Goal: Information Seeking & Learning: Check status

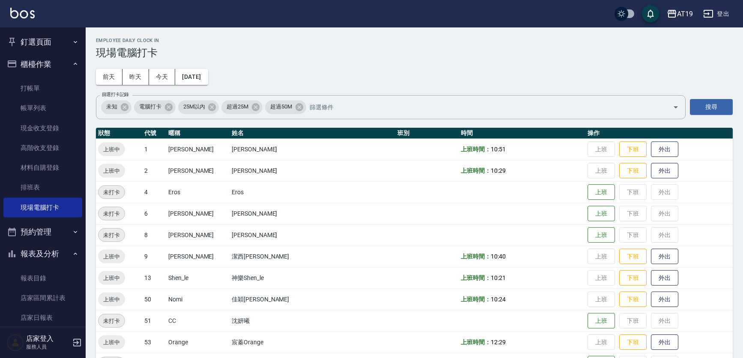
scroll to position [26, 0]
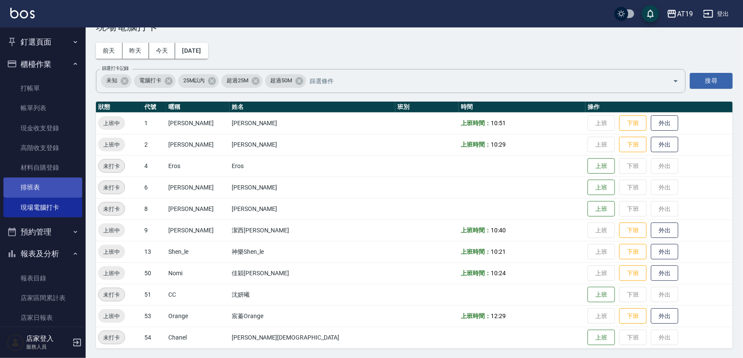
click at [13, 191] on link "排班表" at bounding box center [42, 187] width 79 height 20
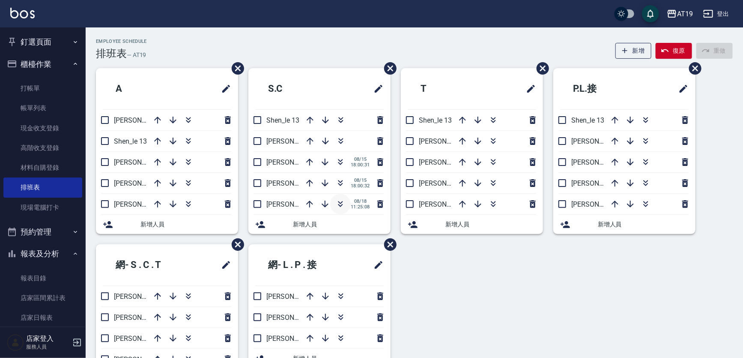
click at [347, 206] on button "button" at bounding box center [340, 204] width 21 height 21
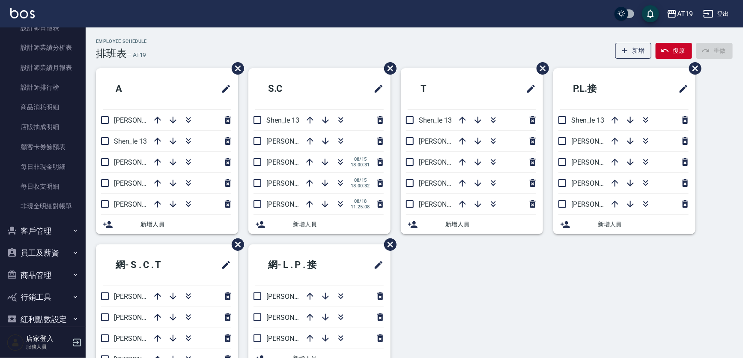
scroll to position [441, 0]
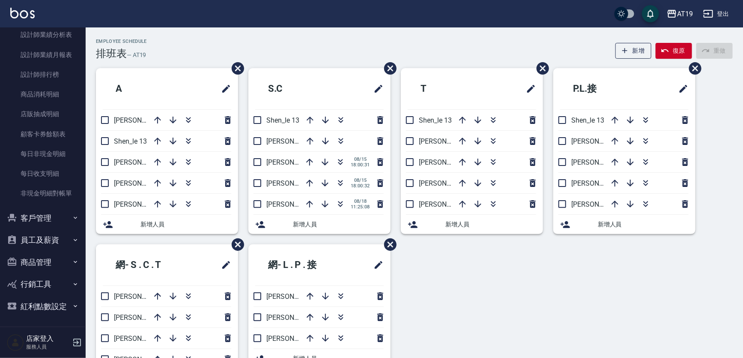
click at [66, 240] on button "員工及薪資" at bounding box center [42, 240] width 79 height 22
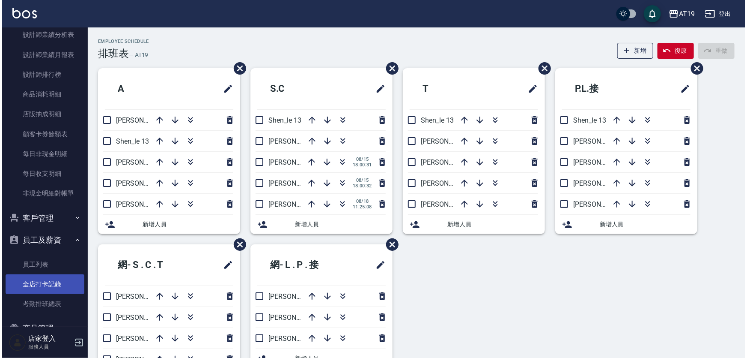
scroll to position [480, 0]
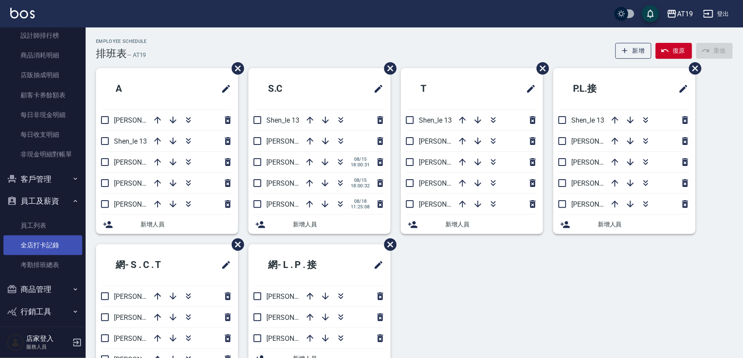
click at [55, 246] on link "全店打卡記錄" at bounding box center [42, 245] width 79 height 20
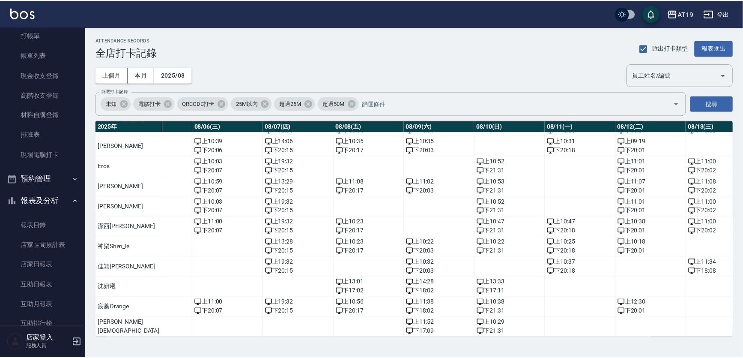
scroll to position [52, 0]
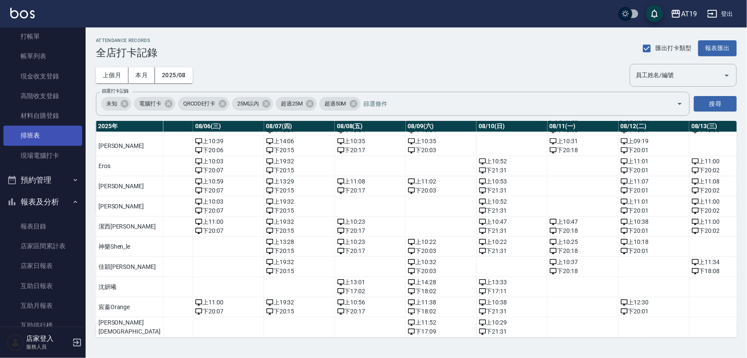
click at [51, 143] on link "排班表" at bounding box center [42, 136] width 79 height 20
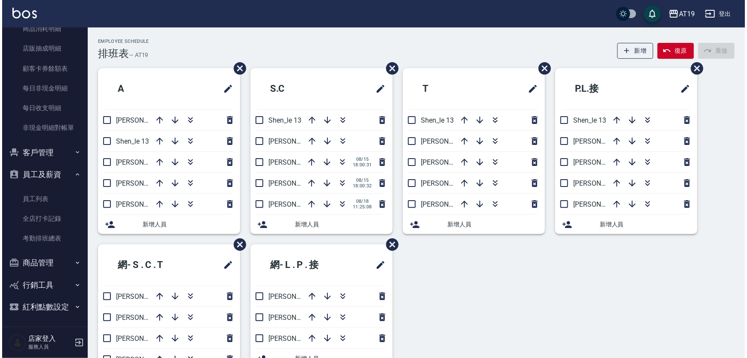
scroll to position [508, 0]
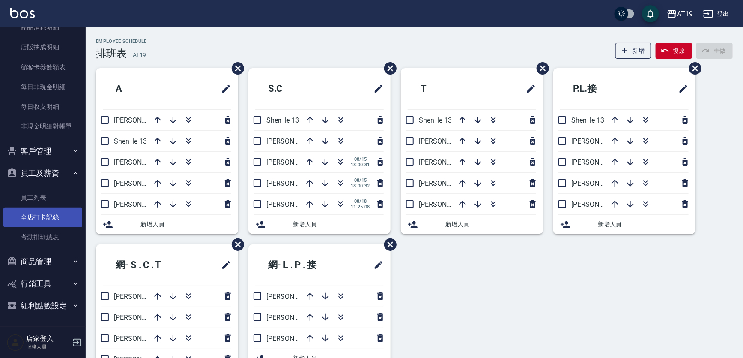
click at [54, 219] on link "全店打卡記錄" at bounding box center [42, 217] width 79 height 20
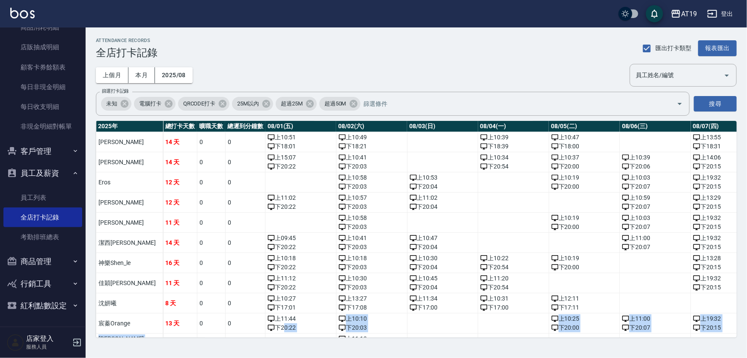
scroll to position [21, 0]
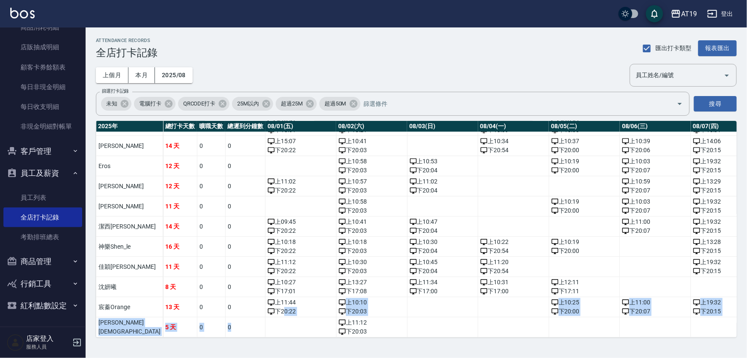
drag, startPoint x: 242, startPoint y: 331, endPoint x: 224, endPoint y: 330, distance: 17.6
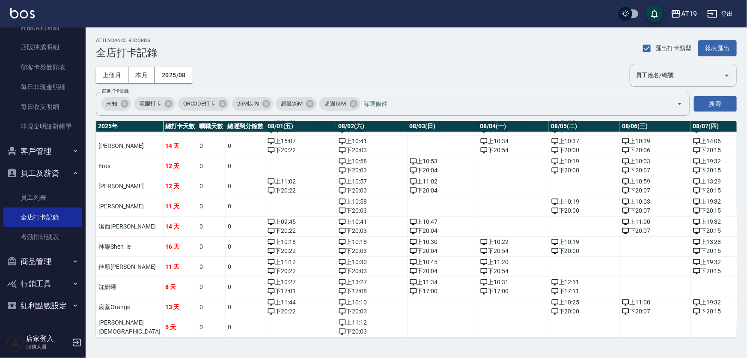
click at [285, 351] on div "ATTENDANCE RECORDS 全店打卡記錄 匯出打卡類型 報表匯出 上個月 本月 2025/08 員工姓名/編號 員工姓名/編號 篩選打卡記錄 未知 …" at bounding box center [373, 179] width 747 height 358
drag, startPoint x: 242, startPoint y: 338, endPoint x: 272, endPoint y: 334, distance: 29.9
click at [272, 334] on div "ATTENDANCE RECORDS 全店打卡記錄 匯出打卡類型 報表匯出 上個月 本月 2025/08 員工姓名/編號 員工姓名/編號 篩選打卡記錄 未知 …" at bounding box center [417, 187] width 662 height 320
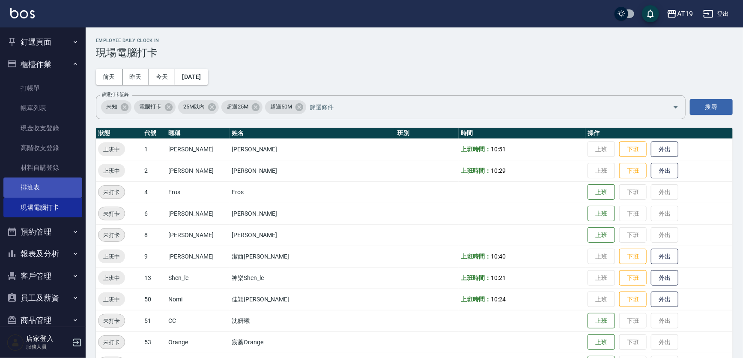
click at [55, 192] on link "排班表" at bounding box center [42, 187] width 79 height 20
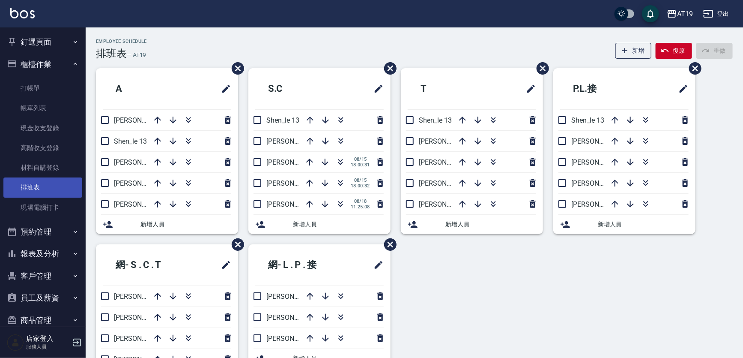
scroll to position [58, 0]
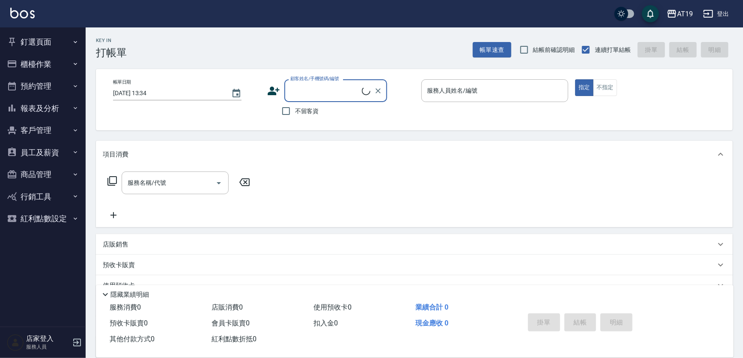
click at [61, 156] on button "員工及薪資" at bounding box center [42, 152] width 79 height 22
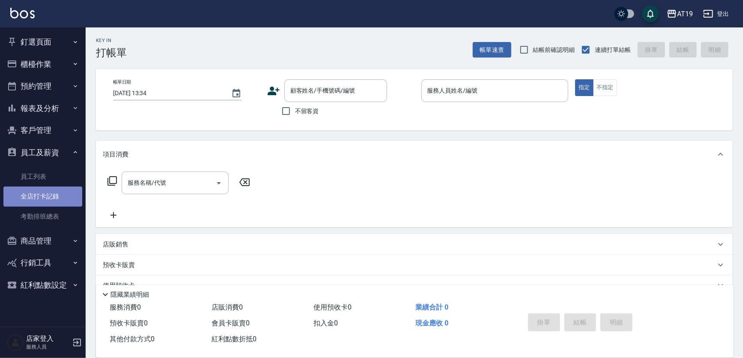
click at [57, 195] on link "全店打卡記錄" at bounding box center [42, 196] width 79 height 20
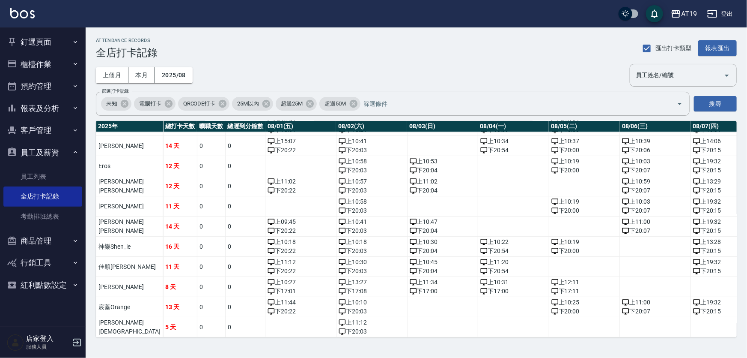
scroll to position [21, 0]
drag, startPoint x: 203, startPoint y: 337, endPoint x: 219, endPoint y: 335, distance: 16.4
click at [219, 335] on div "2025 年 總打卡天數 曠職天數 總遲到分鐘數 08/01(五) 08/02(六) 08/03(日) 08/04(一) 08/05(二) 08/06(三) …" at bounding box center [416, 229] width 641 height 216
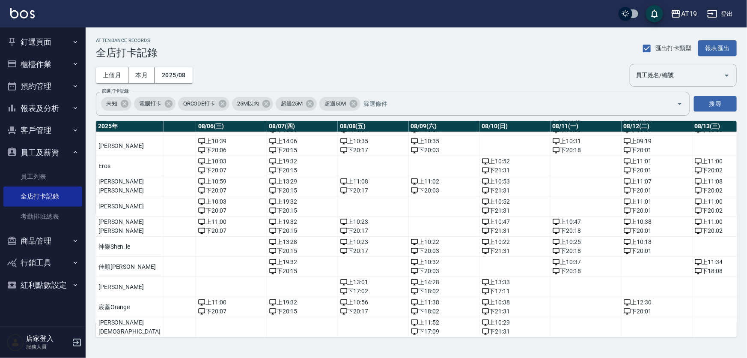
scroll to position [21, 407]
